Goal: Find specific fact

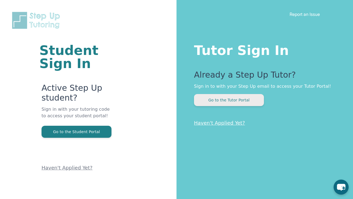
click at [216, 98] on button "Go to the Tutor Portal" at bounding box center [229, 100] width 70 height 12
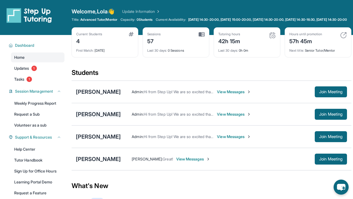
click at [92, 118] on div "[PERSON_NAME]" at bounding box center [98, 114] width 45 height 8
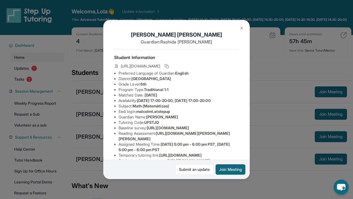
drag, startPoint x: 134, startPoint y: 79, endPoint x: 198, endPoint y: 78, distance: 63.6
click at [198, 78] on li "District: [GEOGRAPHIC_DATA]" at bounding box center [178, 78] width 120 height 5
copy li "[GEOGRAPHIC_DATA]"
click at [241, 28] on img at bounding box center [241, 28] width 4 height 4
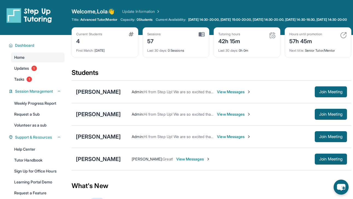
click at [91, 117] on div "[PERSON_NAME]" at bounding box center [98, 114] width 45 height 8
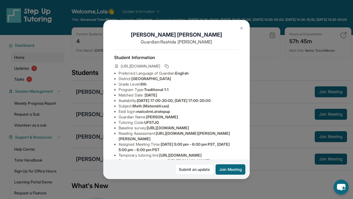
click at [242, 27] on img at bounding box center [241, 28] width 4 height 4
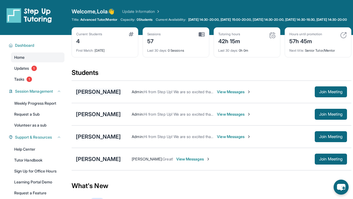
click at [99, 95] on div "[PERSON_NAME]" at bounding box center [98, 92] width 45 height 8
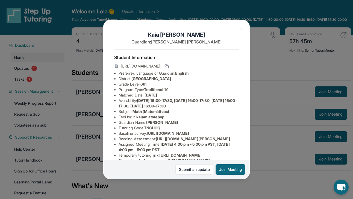
click at [239, 29] on img at bounding box center [241, 28] width 4 height 4
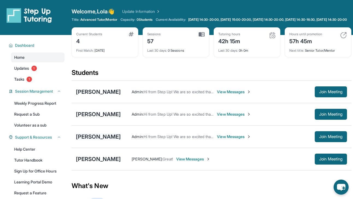
click at [92, 140] on div "[PERSON_NAME]" at bounding box center [98, 137] width 45 height 8
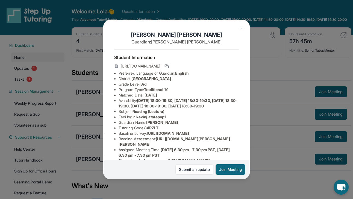
click at [242, 28] on img at bounding box center [241, 28] width 4 height 4
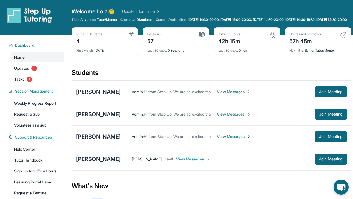
click at [97, 163] on div "[PERSON_NAME]" at bounding box center [98, 159] width 45 height 8
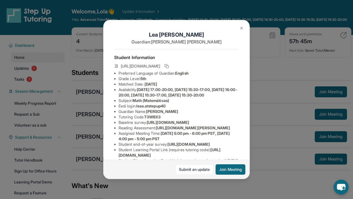
click at [241, 28] on img at bounding box center [241, 28] width 4 height 4
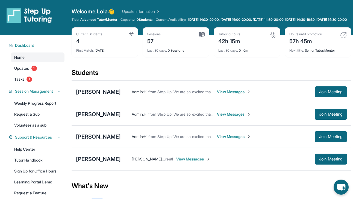
click at [222, 117] on span "View Messages" at bounding box center [234, 113] width 34 height 5
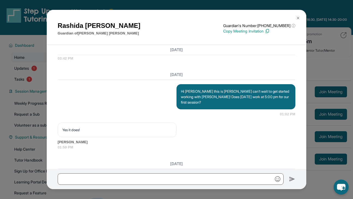
scroll to position [377, 0]
click at [298, 16] on img at bounding box center [298, 18] width 4 height 4
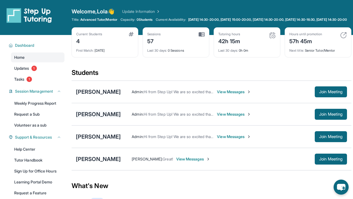
click at [103, 118] on div "[PERSON_NAME]" at bounding box center [98, 114] width 45 height 8
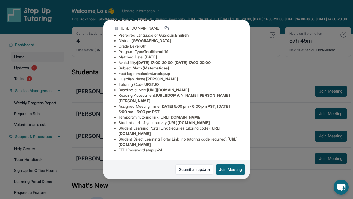
scroll to position [2, 0]
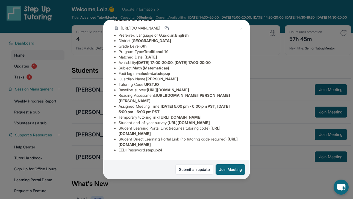
click at [242, 30] on img at bounding box center [241, 28] width 4 height 4
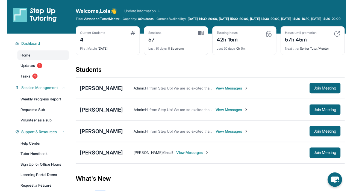
scroll to position [0, 0]
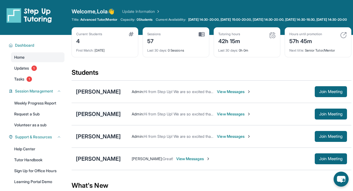
click at [102, 116] on div "[PERSON_NAME]" at bounding box center [98, 114] width 45 height 8
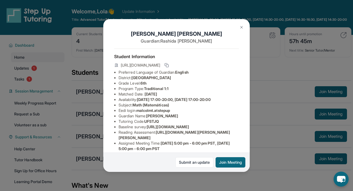
drag, startPoint x: 175, startPoint y: 111, endPoint x: 139, endPoint y: 111, distance: 35.2
click at [139, 111] on li "Eedi login : malcolmt.atstepup" at bounding box center [178, 110] width 120 height 5
copy li "malcolmt.atstepup"
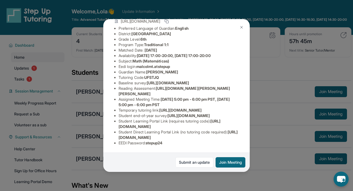
click at [175, 107] on span "[DATE] 5:00 pm - 6:00 pm PST, [DATE] 5:00 pm - 6:00 pm PST" at bounding box center [173, 102] width 111 height 10
drag, startPoint x: 167, startPoint y: 143, endPoint x: 148, endPoint y: 143, distance: 19.1
click at [148, 143] on li "EEDI Password : stepup24" at bounding box center [178, 142] width 120 height 5
copy li "stepup24"
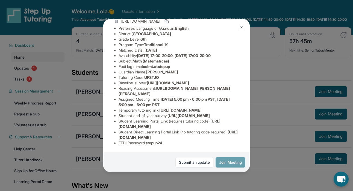
click at [230, 163] on button "Join Meeting" at bounding box center [230, 162] width 30 height 10
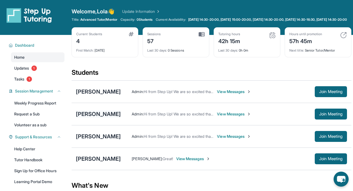
click at [102, 118] on div "[PERSON_NAME]" at bounding box center [98, 114] width 45 height 8
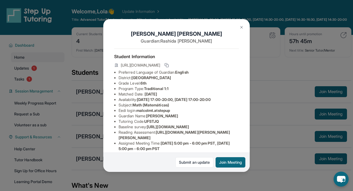
click at [243, 26] on img at bounding box center [241, 27] width 4 height 4
